Goal: Information Seeking & Learning: Learn about a topic

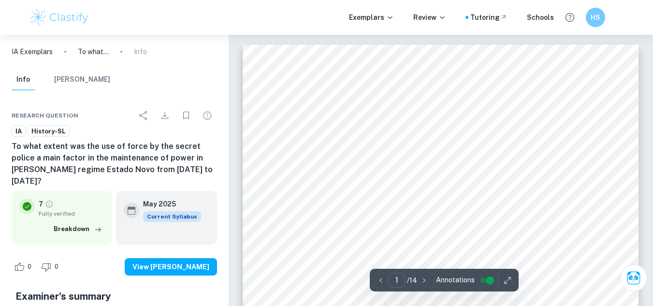
click at [422, 280] on icon "button" at bounding box center [425, 281] width 10 height 10
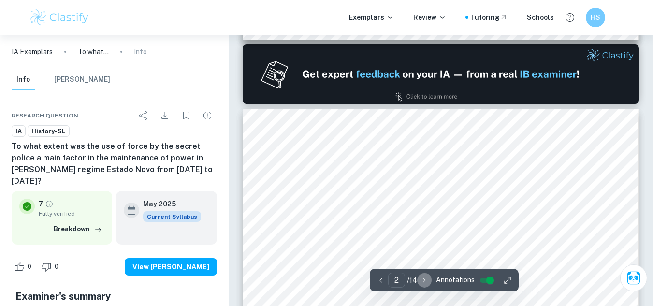
click at [422, 280] on icon "button" at bounding box center [425, 281] width 10 height 10
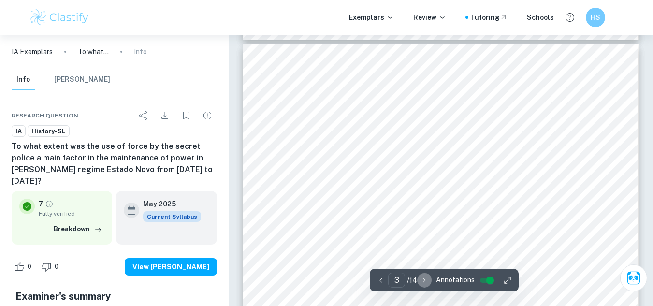
click at [422, 280] on icon "button" at bounding box center [425, 281] width 10 height 10
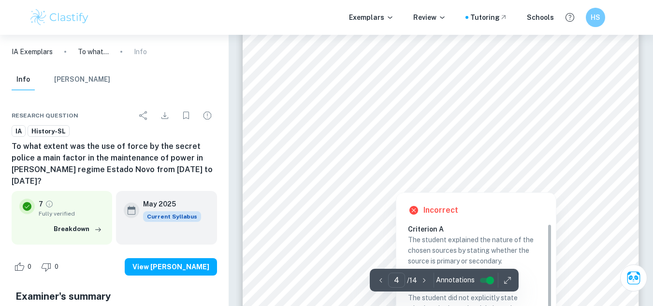
scroll to position [1854, 0]
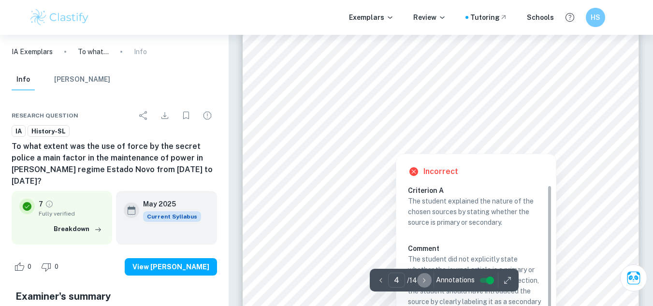
click at [421, 279] on icon "button" at bounding box center [425, 281] width 10 height 10
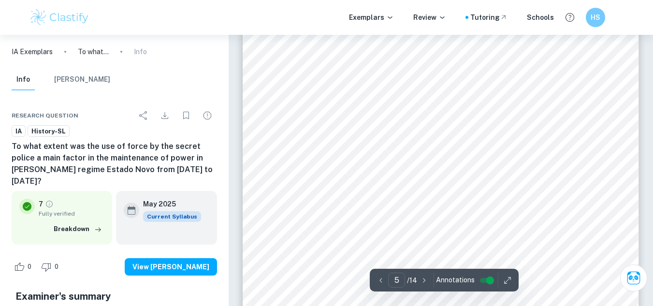
scroll to position [2360, 0]
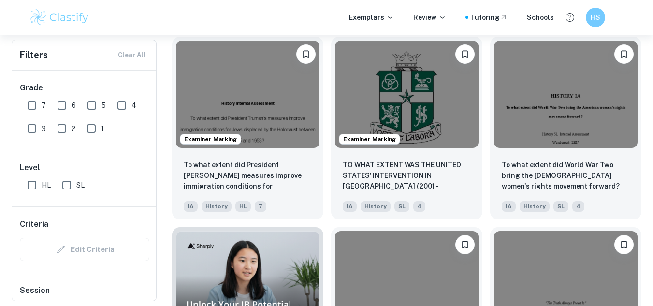
scroll to position [509, 0]
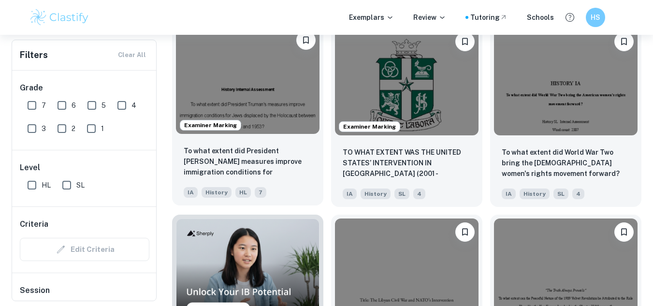
click at [227, 75] on img at bounding box center [248, 81] width 144 height 108
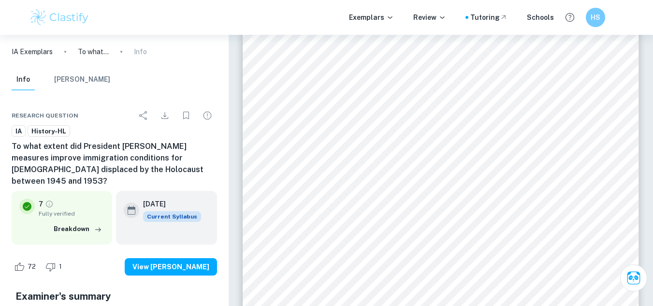
scroll to position [2274, 0]
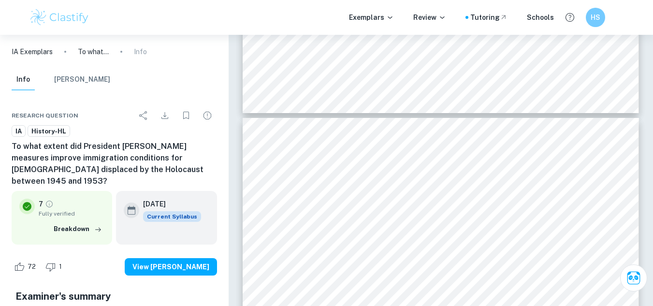
type input "5"
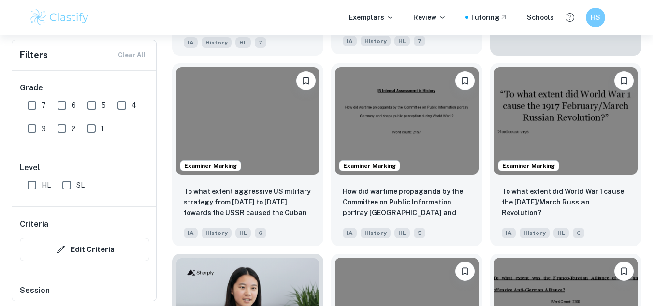
scroll to position [489, 0]
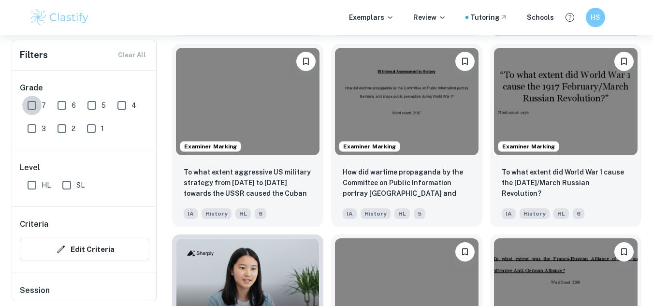
click at [41, 102] on input "7" at bounding box center [31, 105] width 19 height 19
checkbox input "true"
click at [69, 185] on input "SL" at bounding box center [66, 185] width 19 height 19
checkbox input "true"
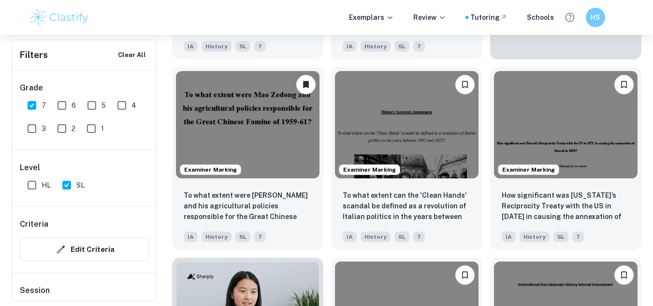
scroll to position [513, 0]
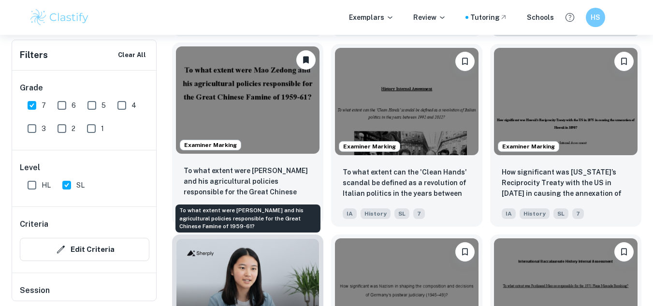
click at [292, 190] on p "To what extent were [PERSON_NAME] and his agricultural policies responsible for…" at bounding box center [248, 181] width 128 height 33
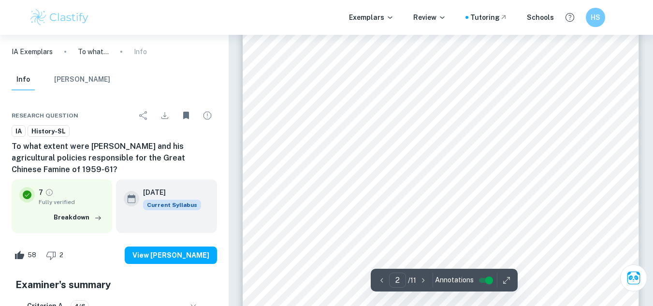
scroll to position [535, 0]
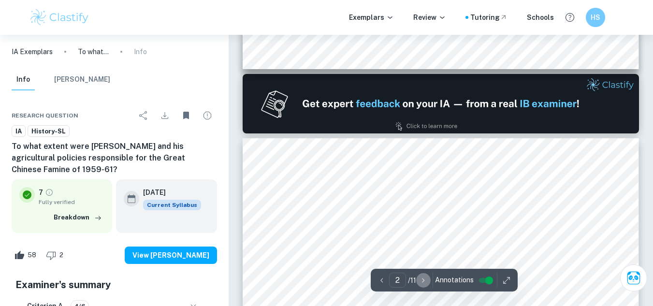
click at [419, 280] on icon "button" at bounding box center [424, 281] width 10 height 10
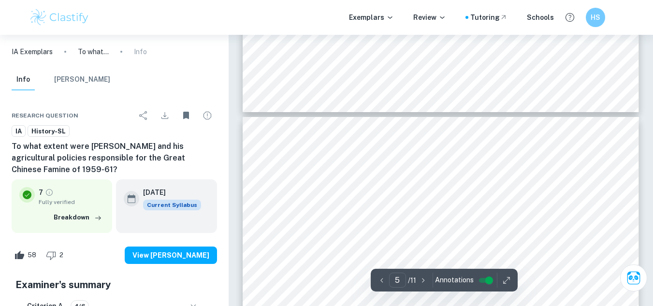
scroll to position [2250, 0]
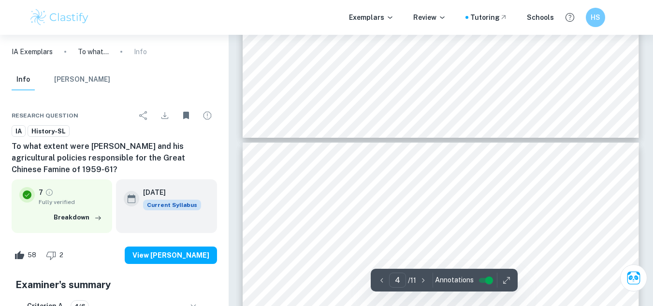
type input "3"
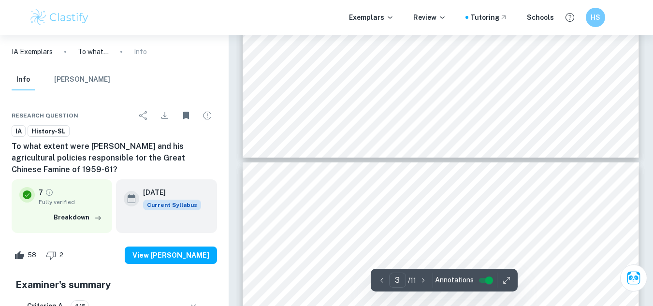
scroll to position [1641, 0]
click at [88, 287] on h5 "Examiner's summary" at bounding box center [114, 285] width 198 height 15
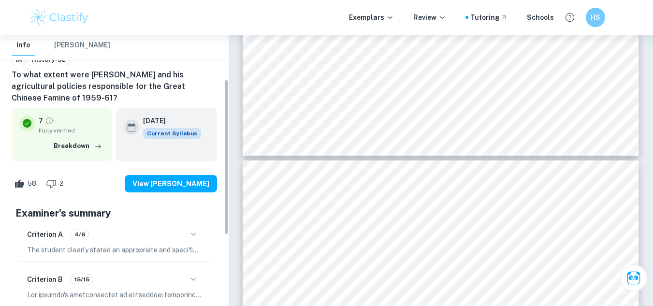
scroll to position [78, 0]
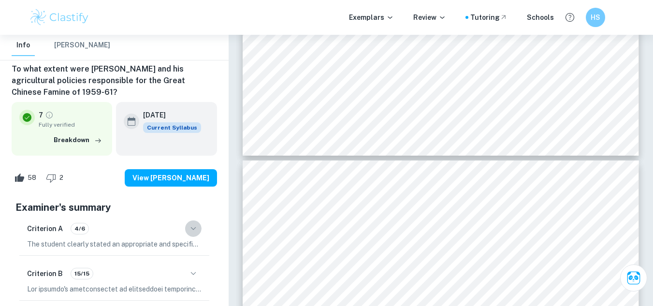
click at [195, 226] on icon "button" at bounding box center [194, 229] width 12 height 12
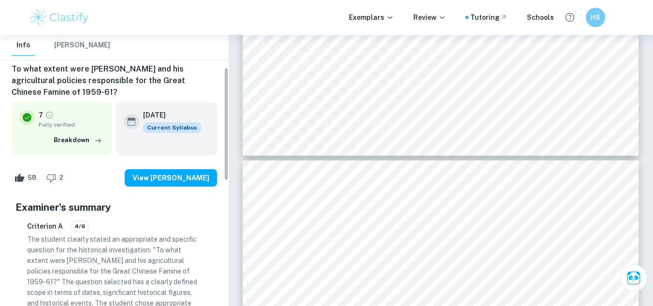
click at [195, 226] on div "Criterion A 4/6" at bounding box center [114, 226] width 175 height 12
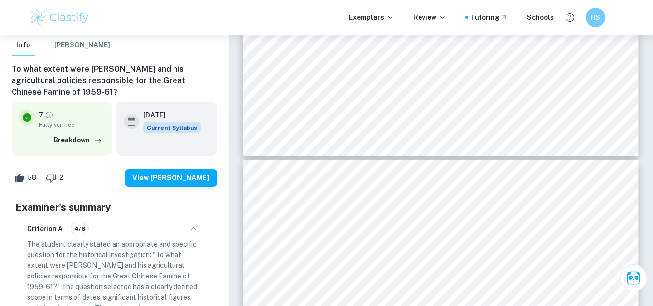
click at [196, 231] on icon "button" at bounding box center [194, 229] width 12 height 12
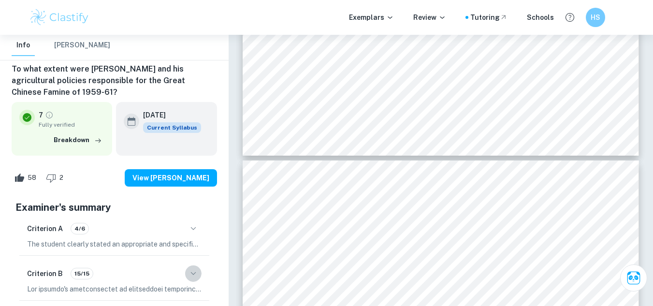
click at [192, 273] on icon "button" at bounding box center [194, 274] width 12 height 12
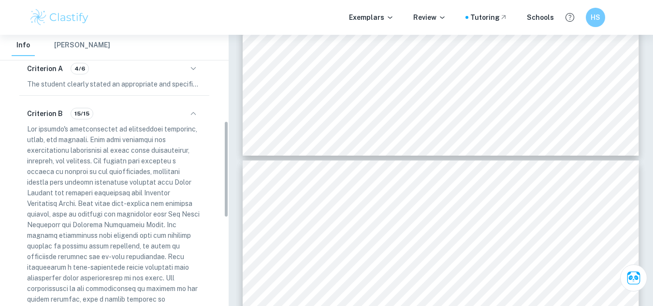
scroll to position [252, 0]
